Goal: Go to known website: Access a specific website the user already knows

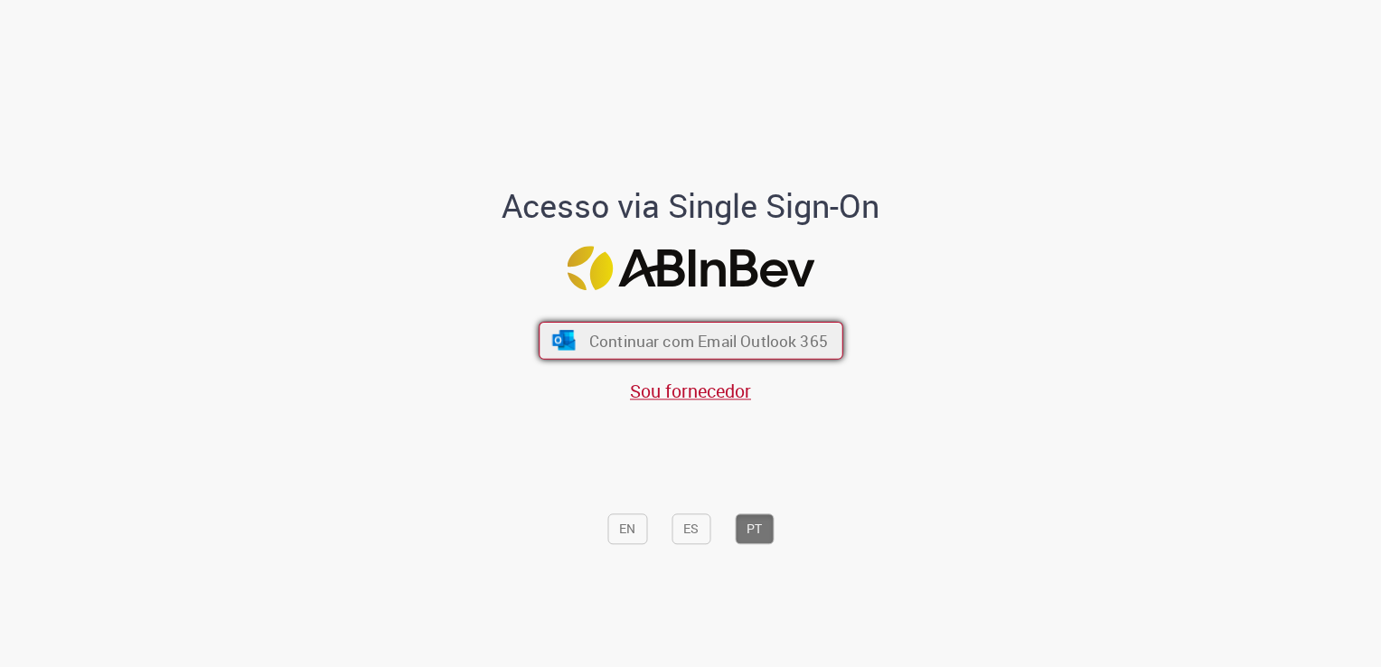
click at [588, 349] on span "Continuar com Email Outlook 365" at bounding box center [707, 341] width 239 height 21
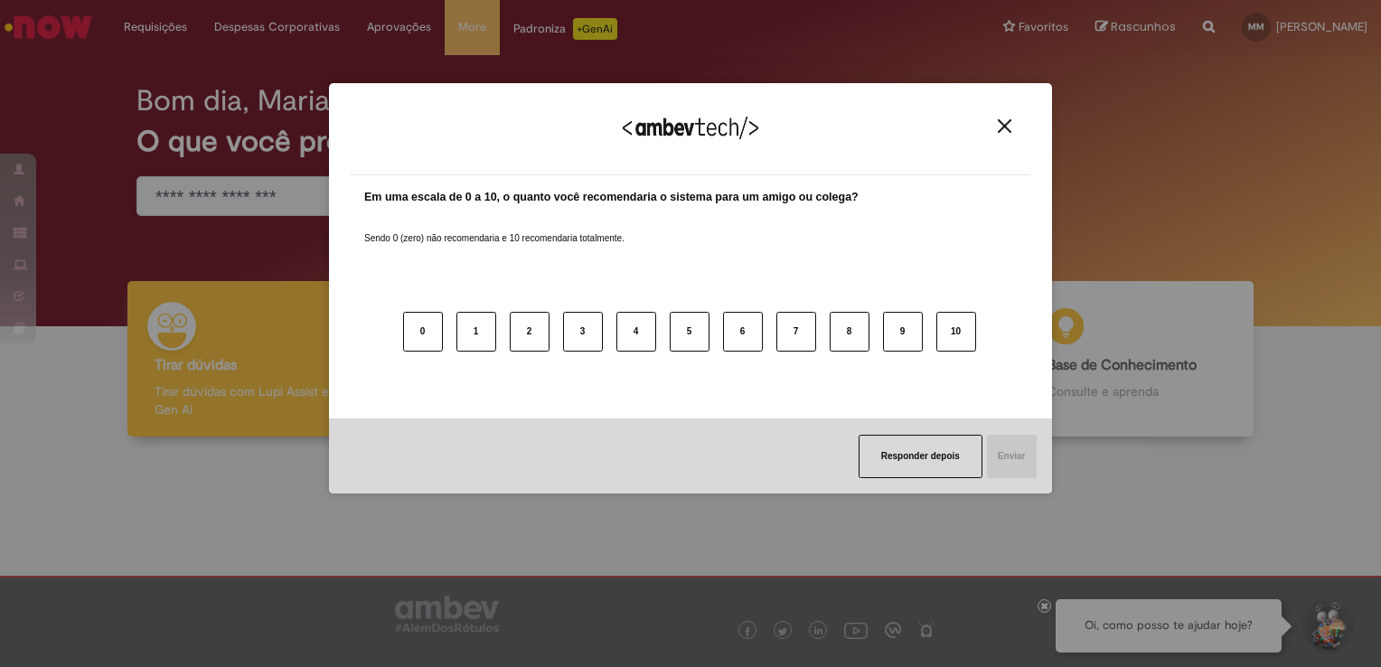
click at [1014, 121] on button "Close" at bounding box center [1004, 125] width 24 height 15
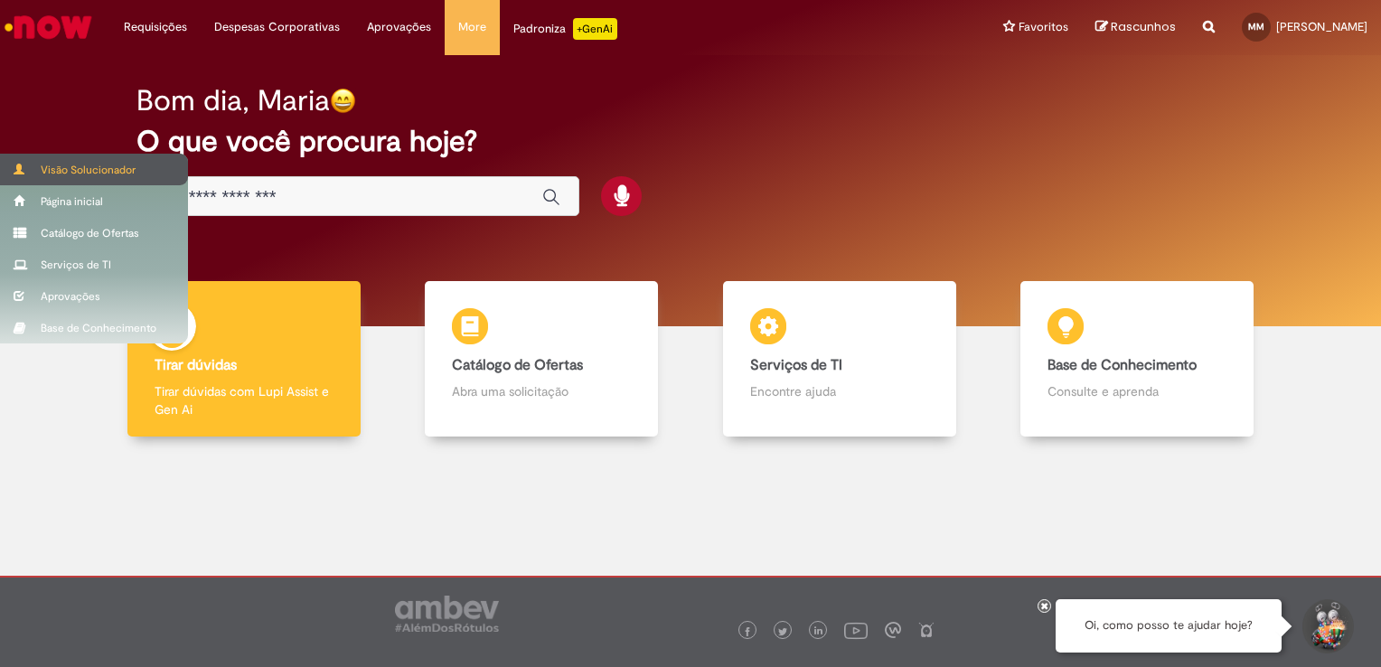
click at [11, 172] on div "Visão Solucionador" at bounding box center [94, 170] width 188 height 32
